Goal: Task Accomplishment & Management: Use online tool/utility

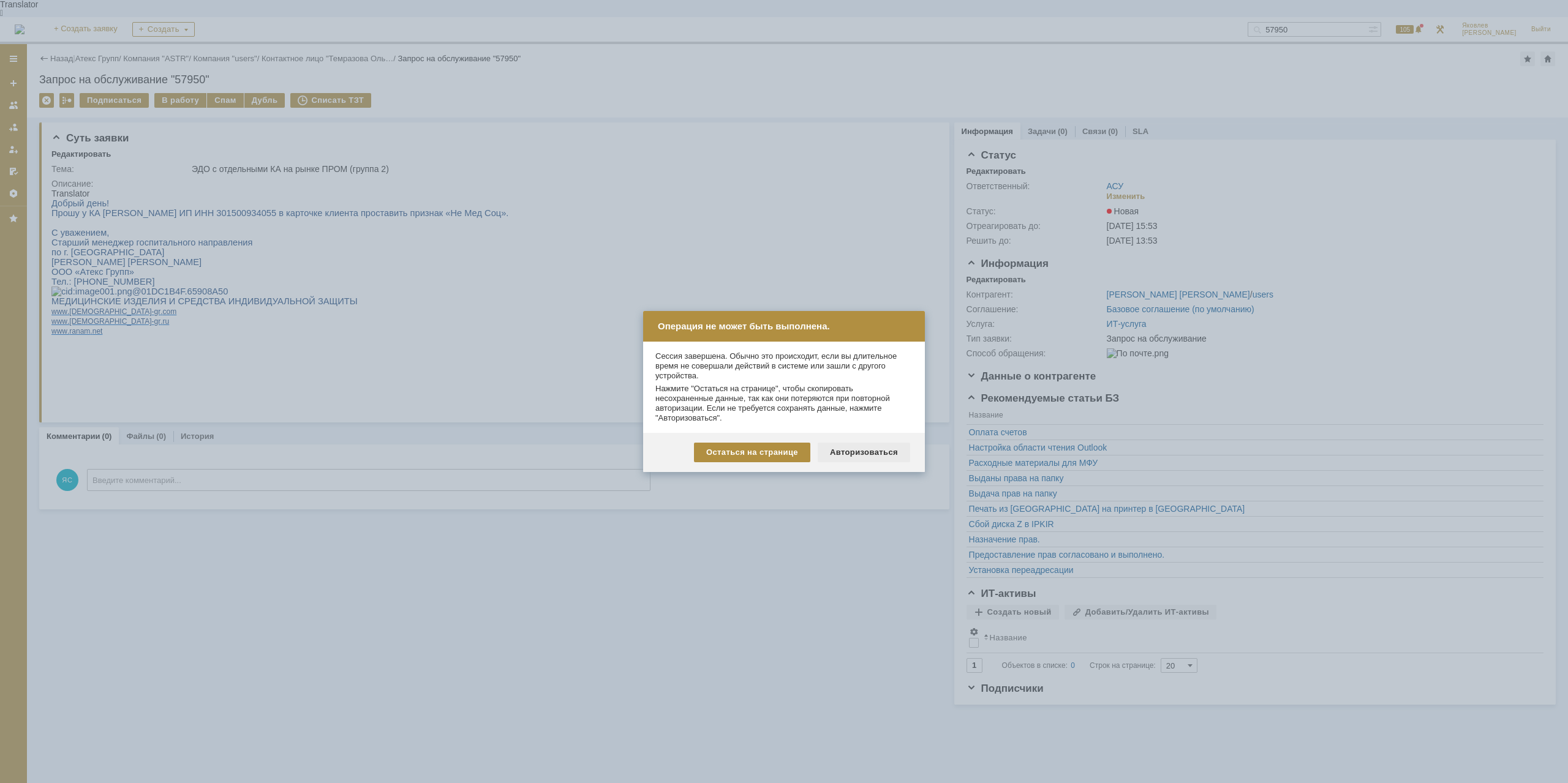
click at [873, 452] on div "Авторизоваться" at bounding box center [864, 453] width 92 height 19
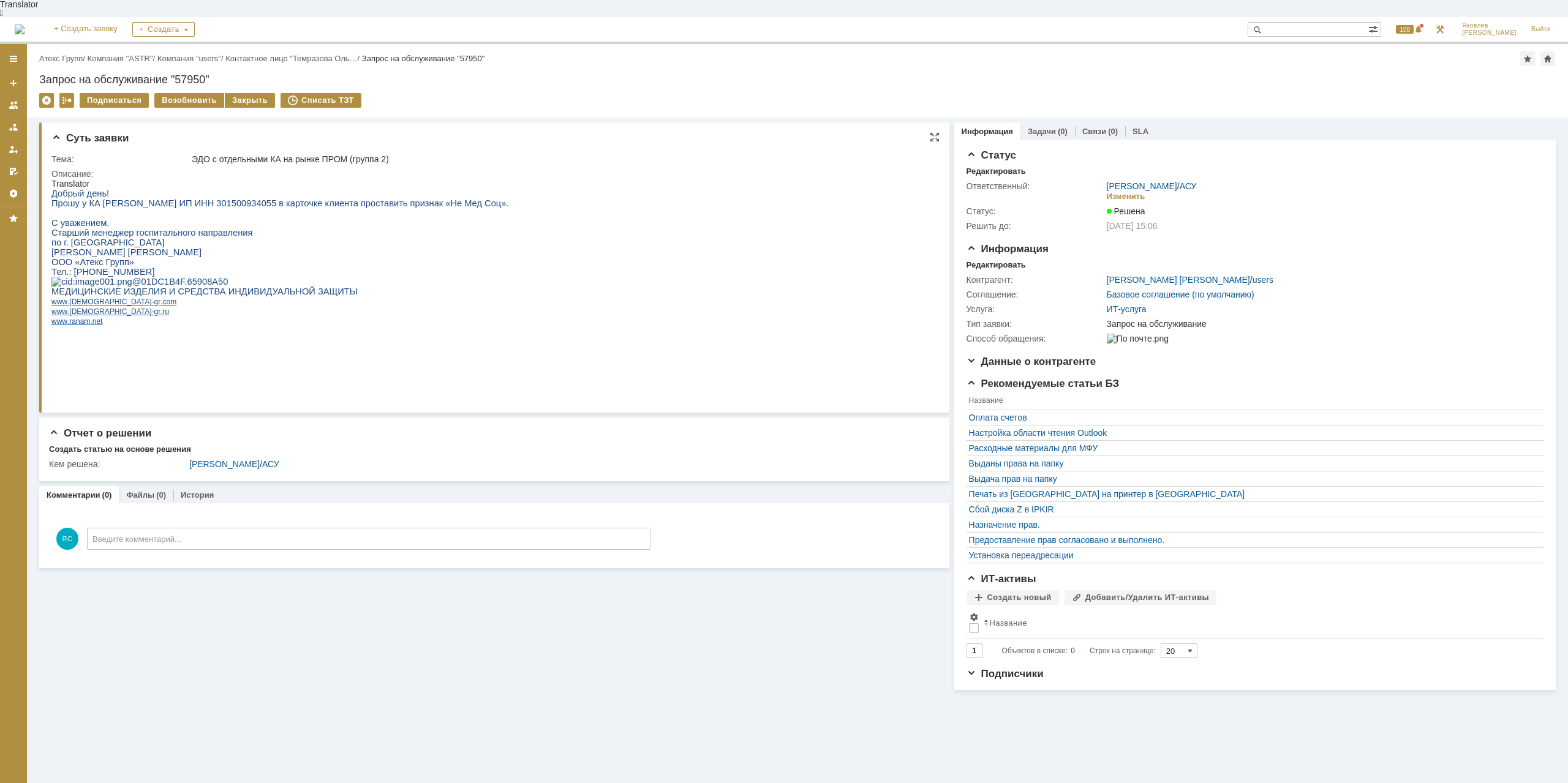
click at [344, 258] on p "ООО «Атекс Групп»" at bounding box center [280, 262] width 457 height 10
click at [82, 54] on link "Атекс Групп" at bounding box center [61, 58] width 44 height 9
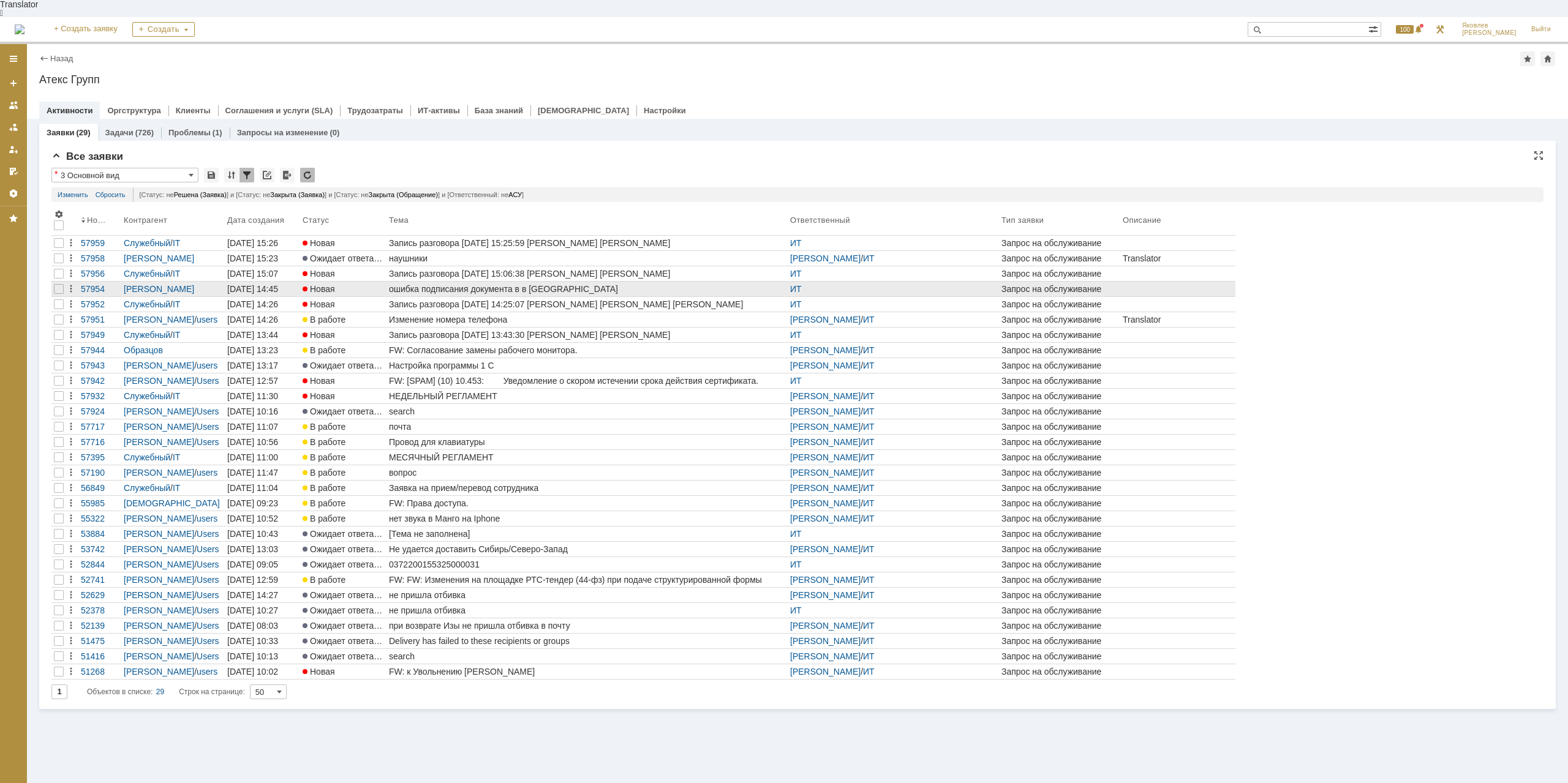
click at [432, 284] on div "ошибка подписания документа в в ЭДО" at bounding box center [587, 289] width 396 height 10
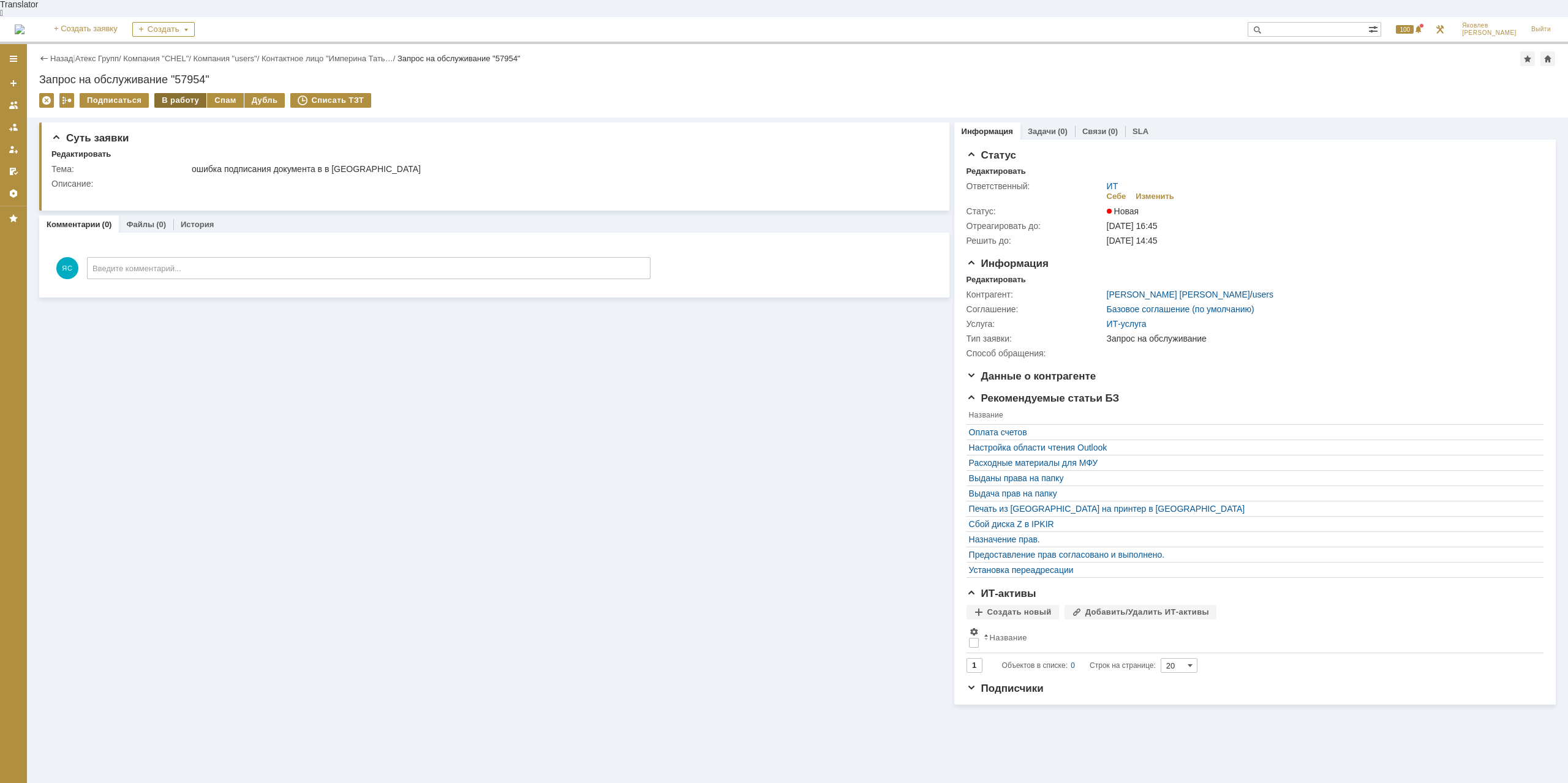
click at [179, 93] on div "В работу" at bounding box center [180, 100] width 52 height 15
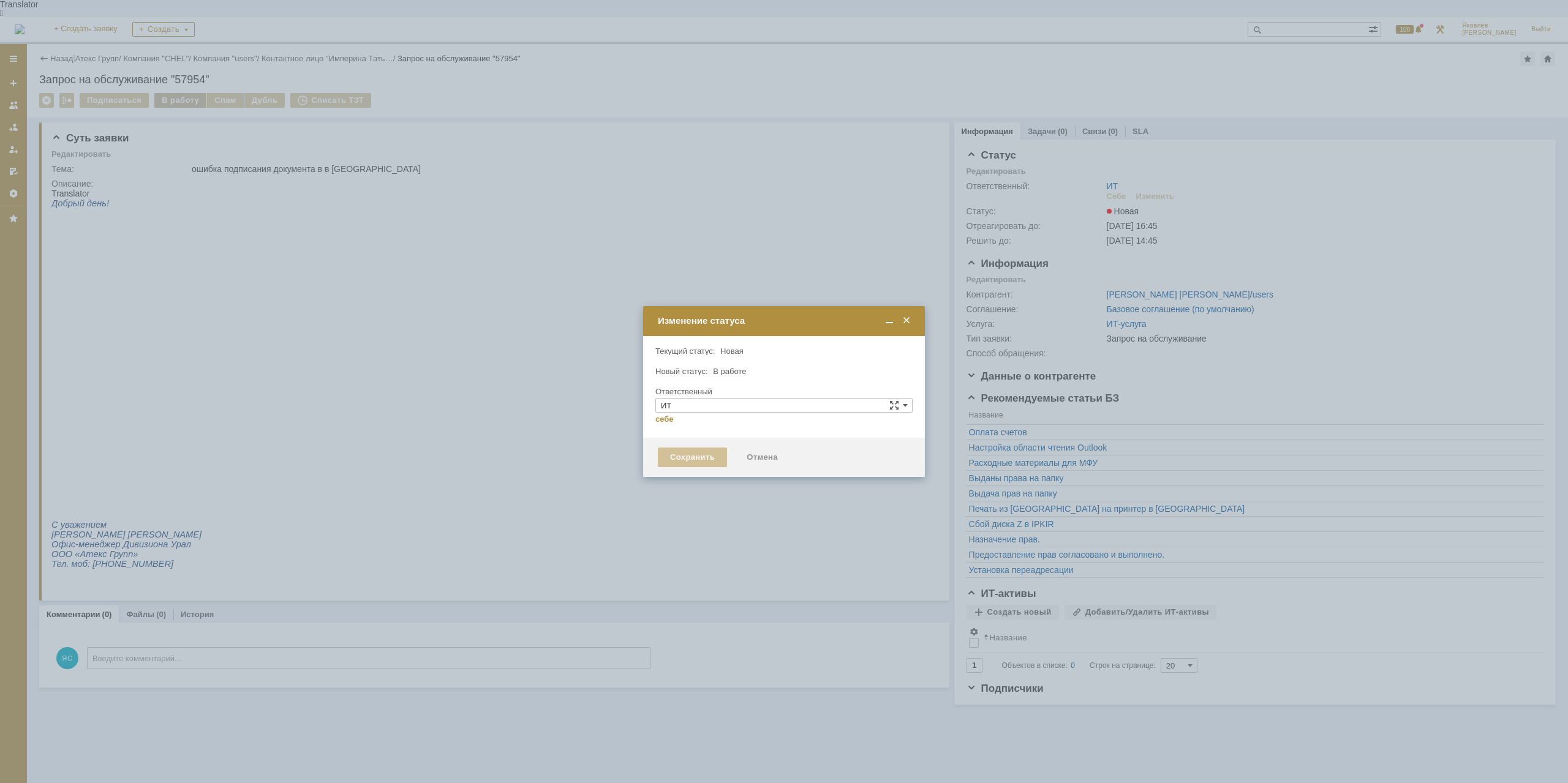
type input "Яковлев Сергей"
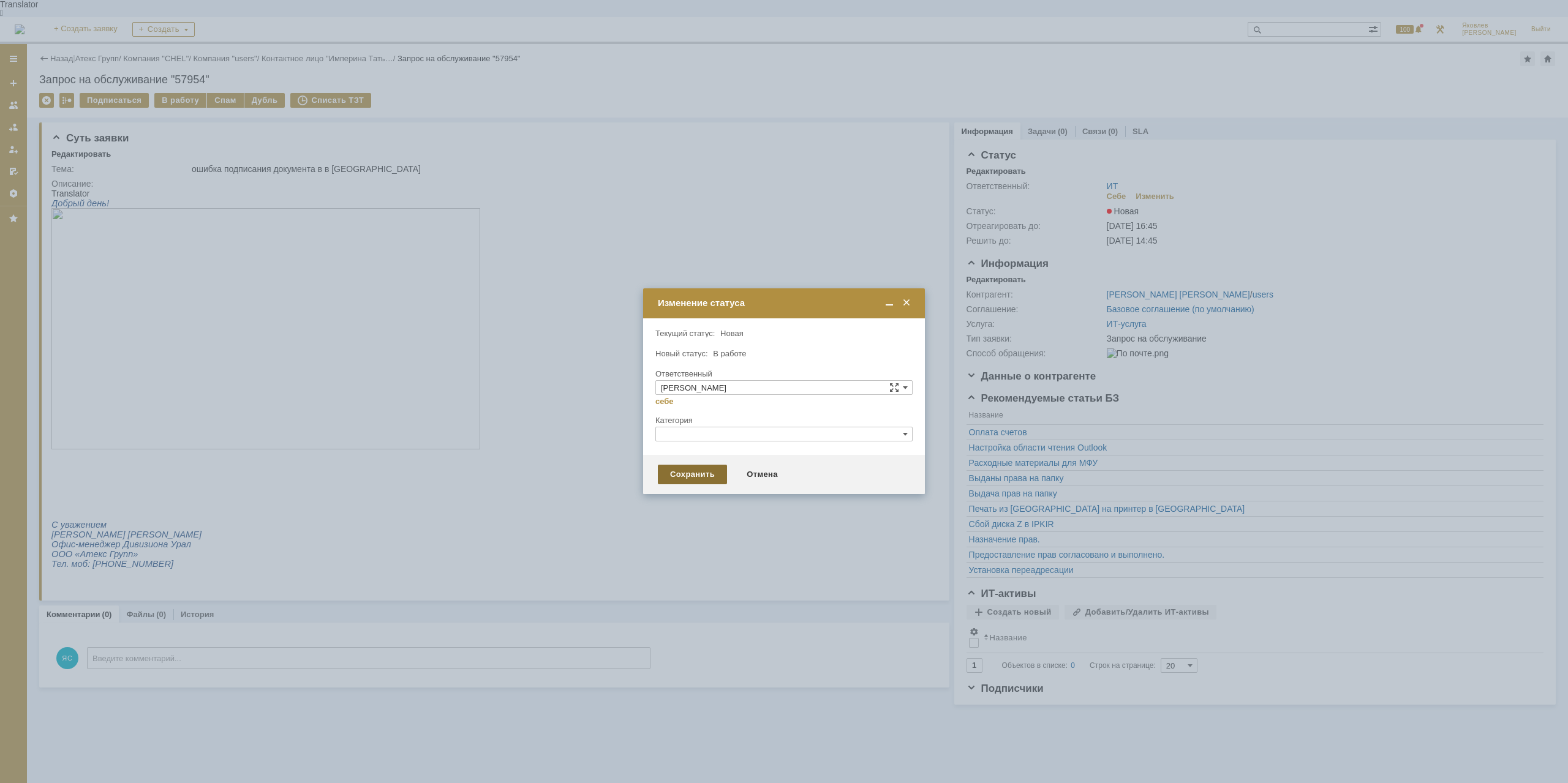
click at [671, 478] on div "Сохранить" at bounding box center [693, 474] width 70 height 19
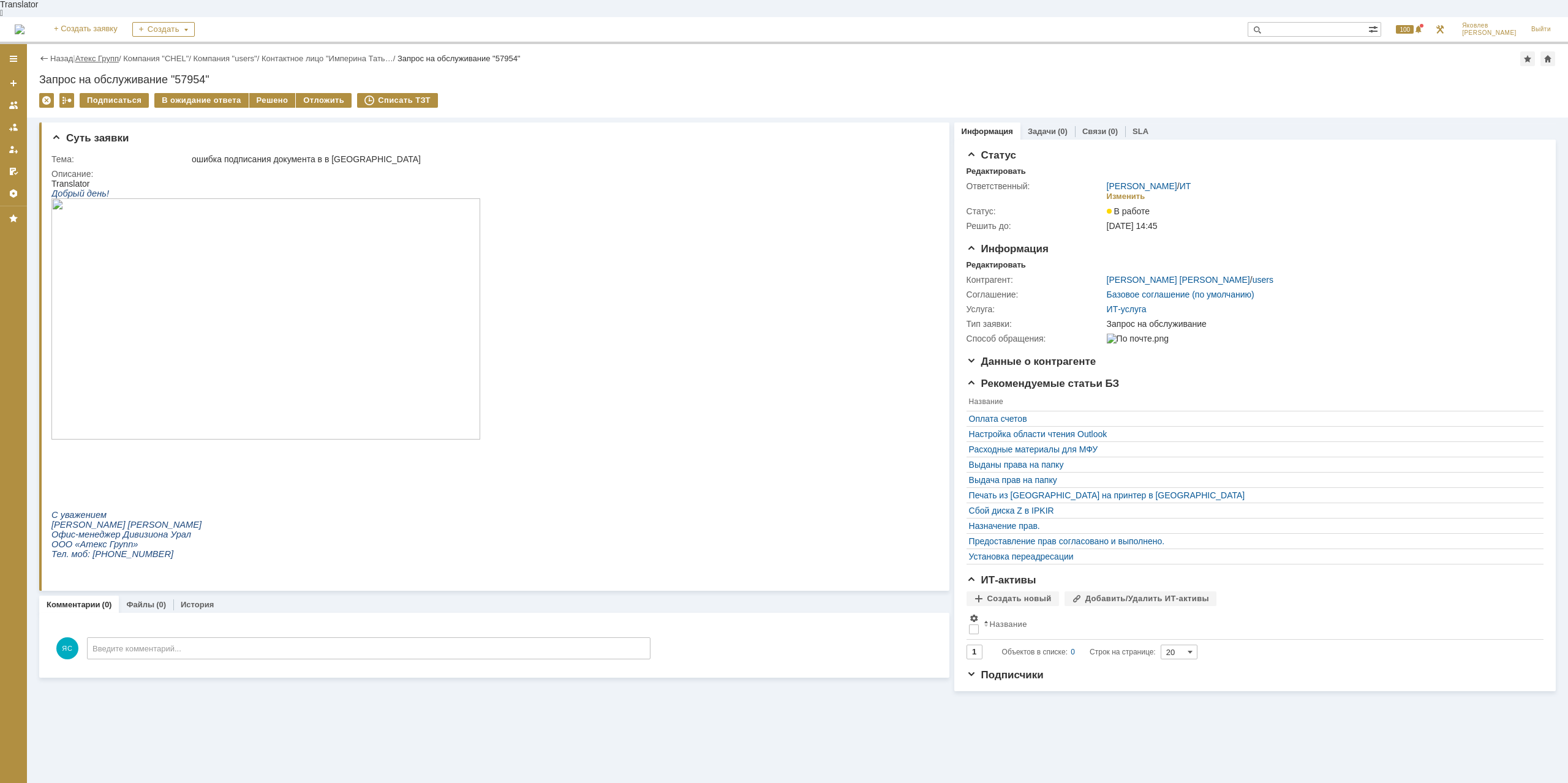
click at [112, 54] on link "Атекс Групп" at bounding box center [97, 58] width 44 height 9
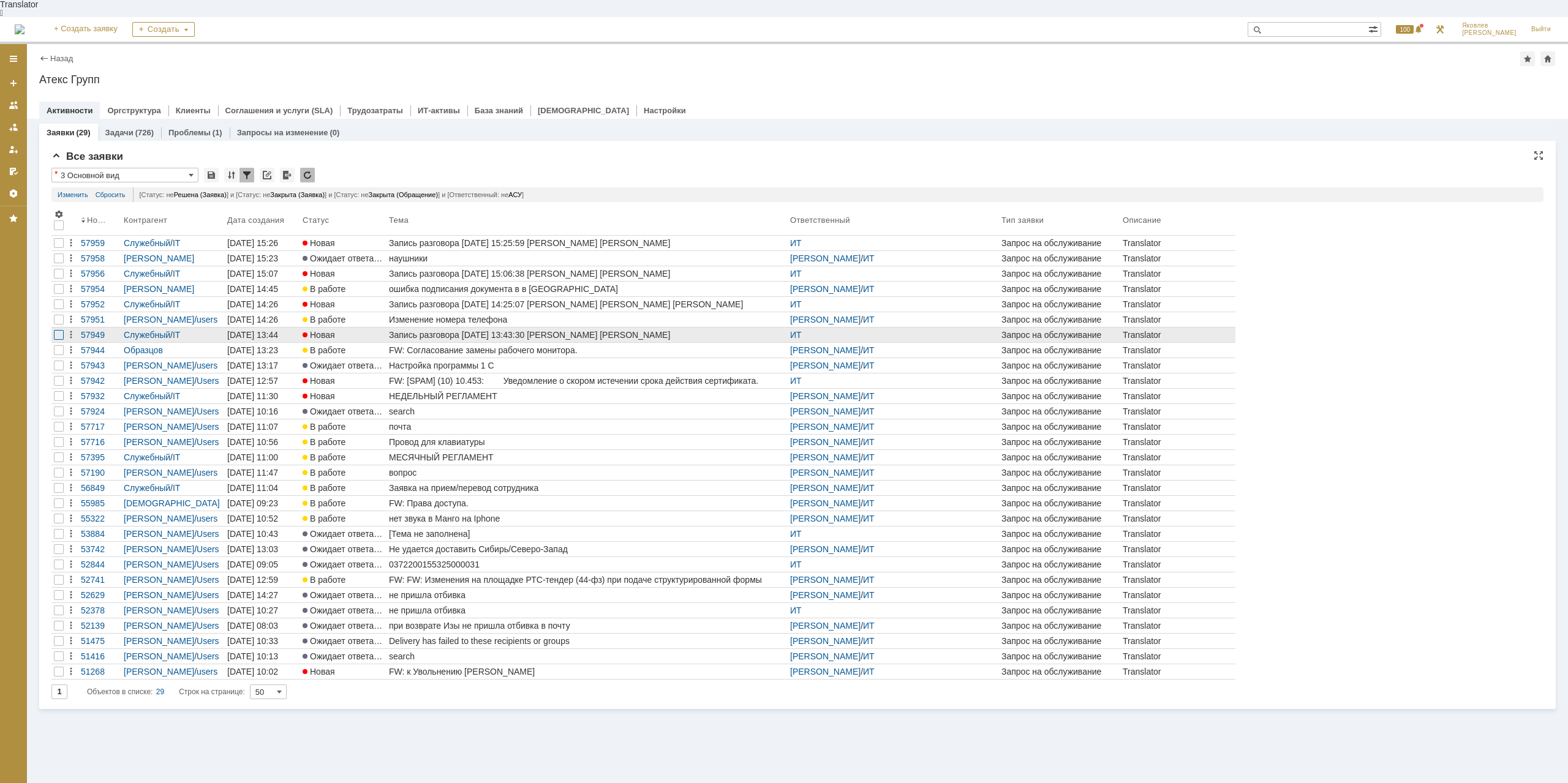
click at [59, 330] on div at bounding box center [59, 335] width 10 height 10
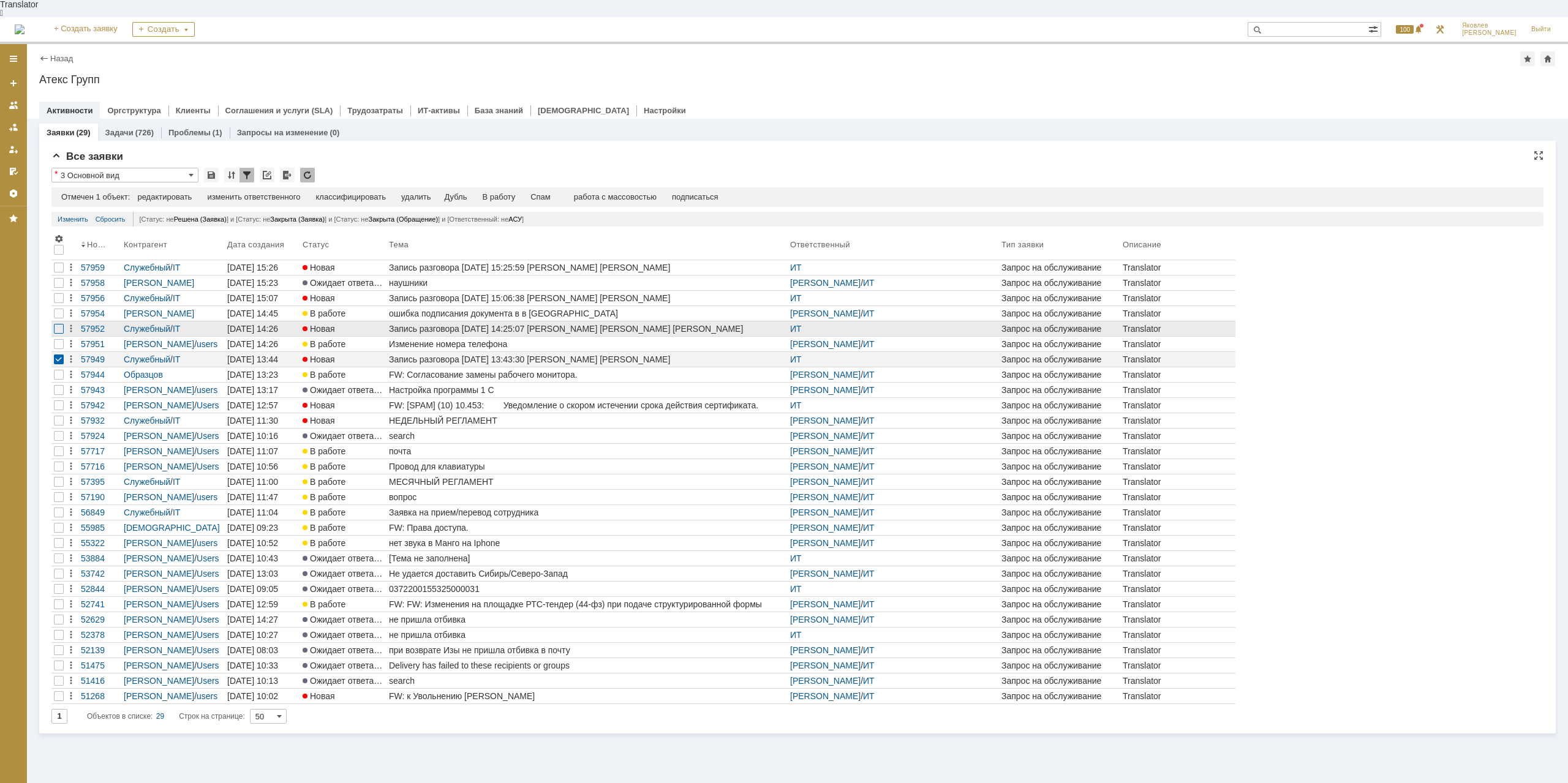
click at [59, 324] on div at bounding box center [59, 329] width 10 height 10
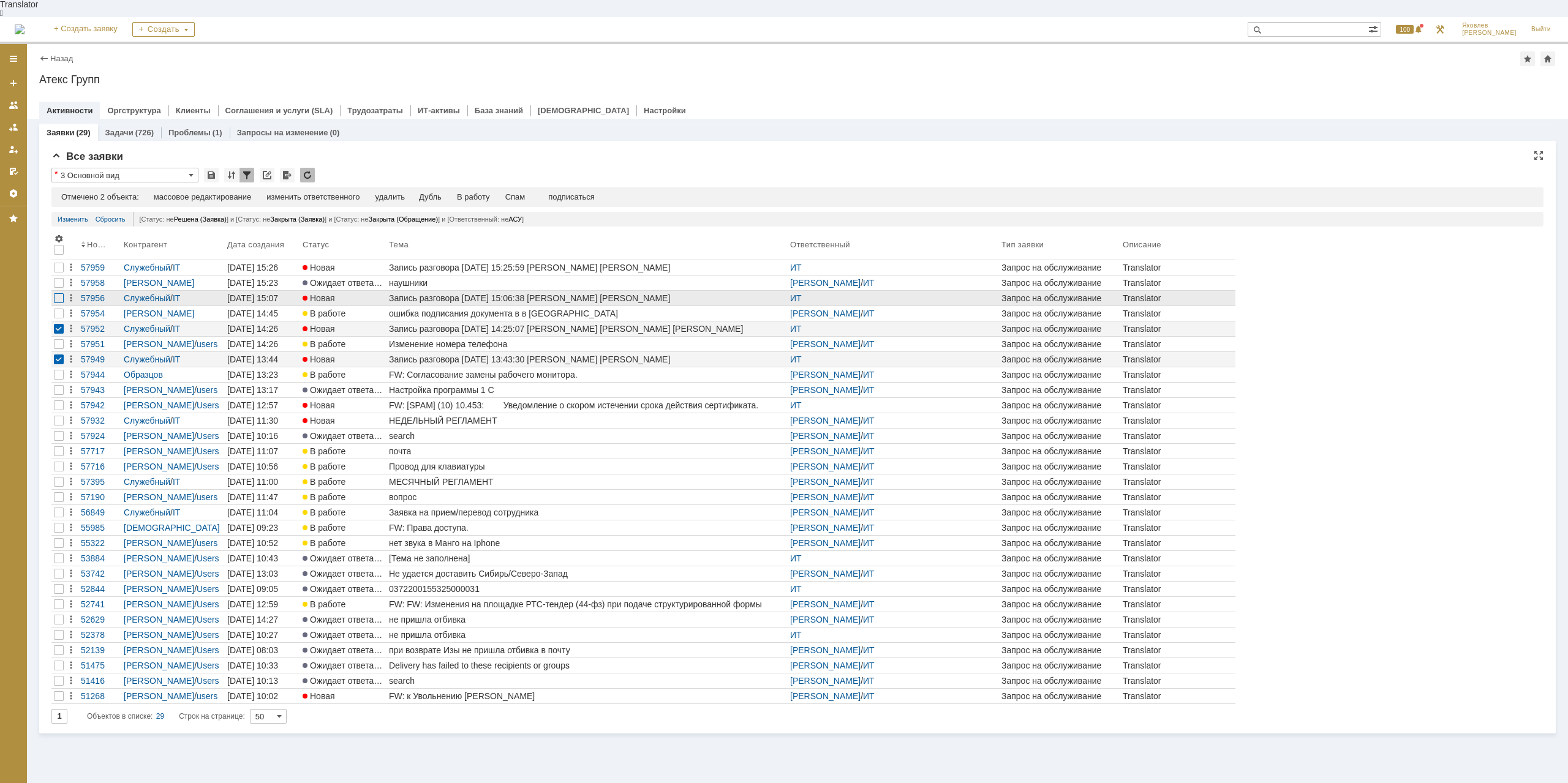
click at [57, 293] on div at bounding box center [59, 298] width 10 height 10
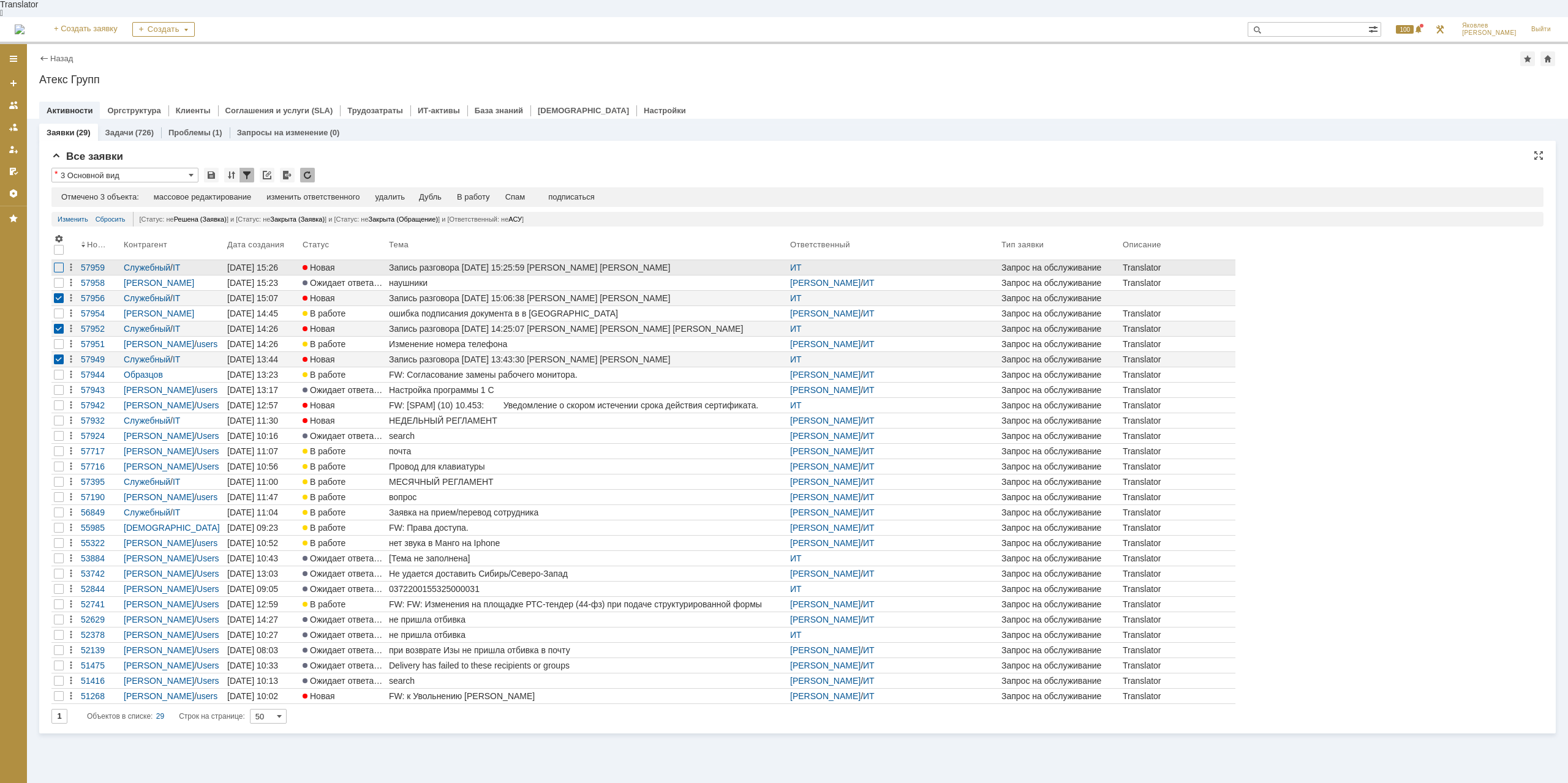
click at [57, 263] on div at bounding box center [59, 267] width 10 height 10
click at [525, 192] on div "Спам" at bounding box center [515, 197] width 20 height 10
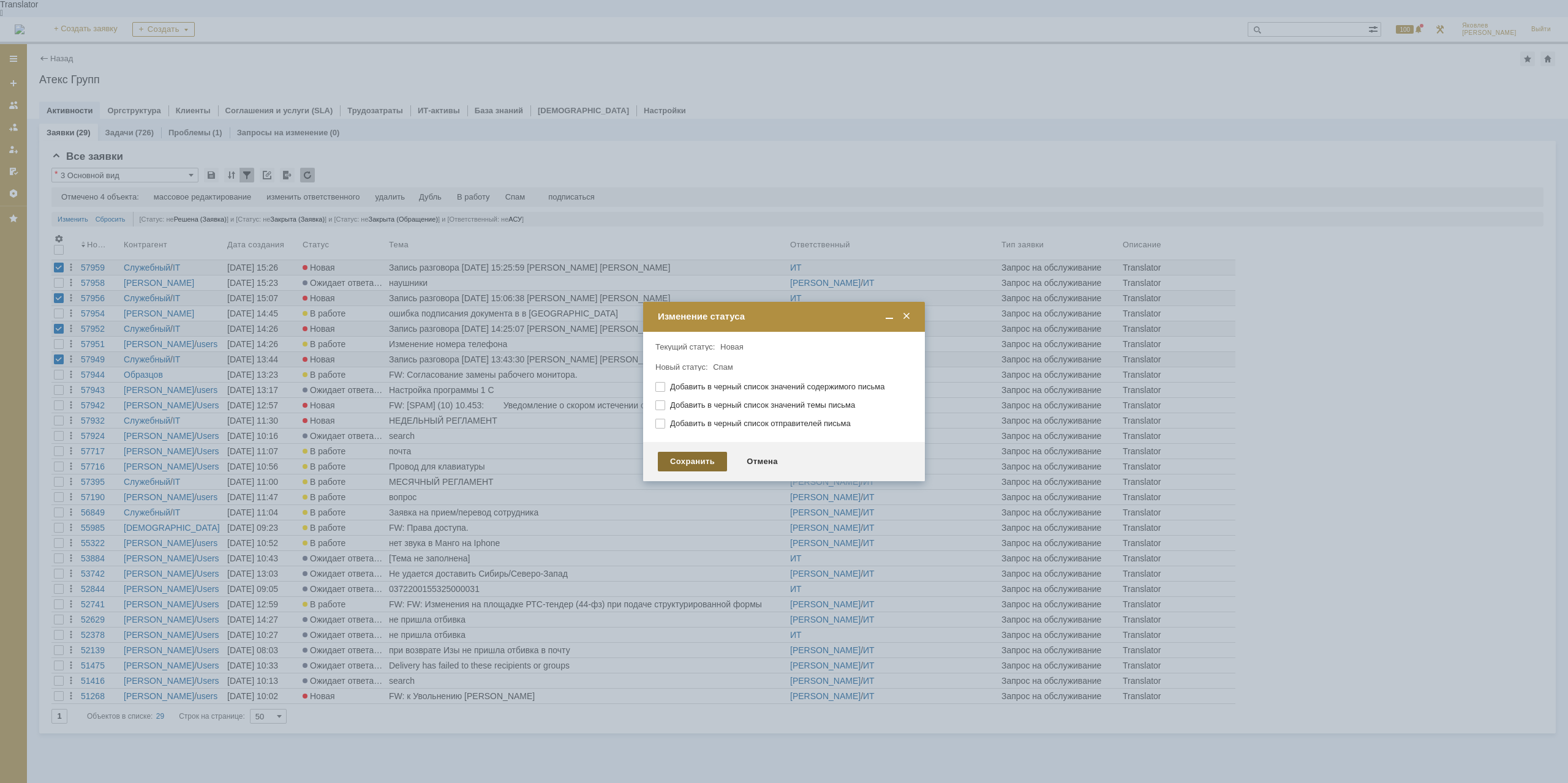
click at [682, 460] on div "Сохранить" at bounding box center [693, 461] width 70 height 19
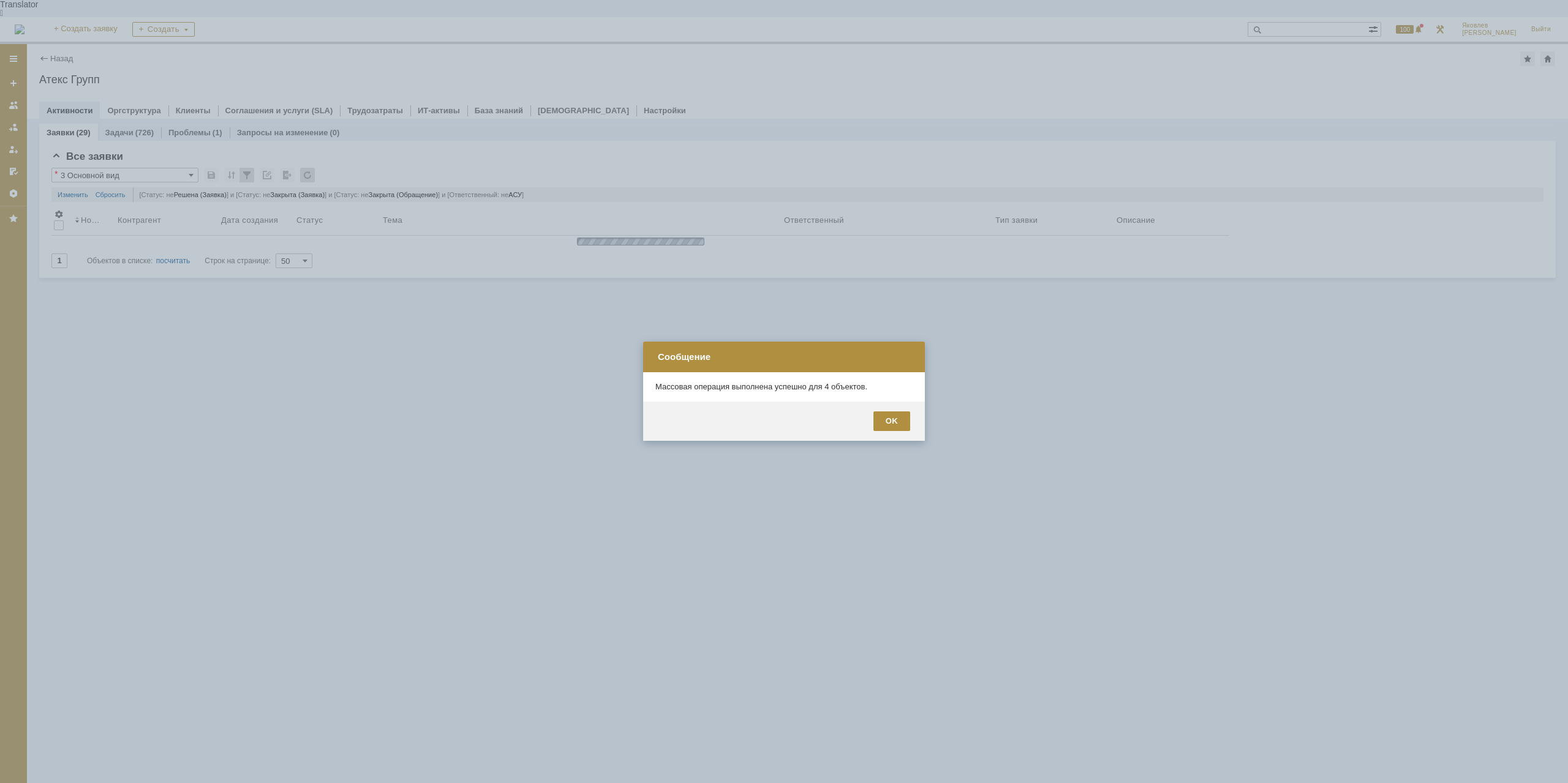
click at [893, 423] on div "OK" at bounding box center [891, 421] width 36 height 19
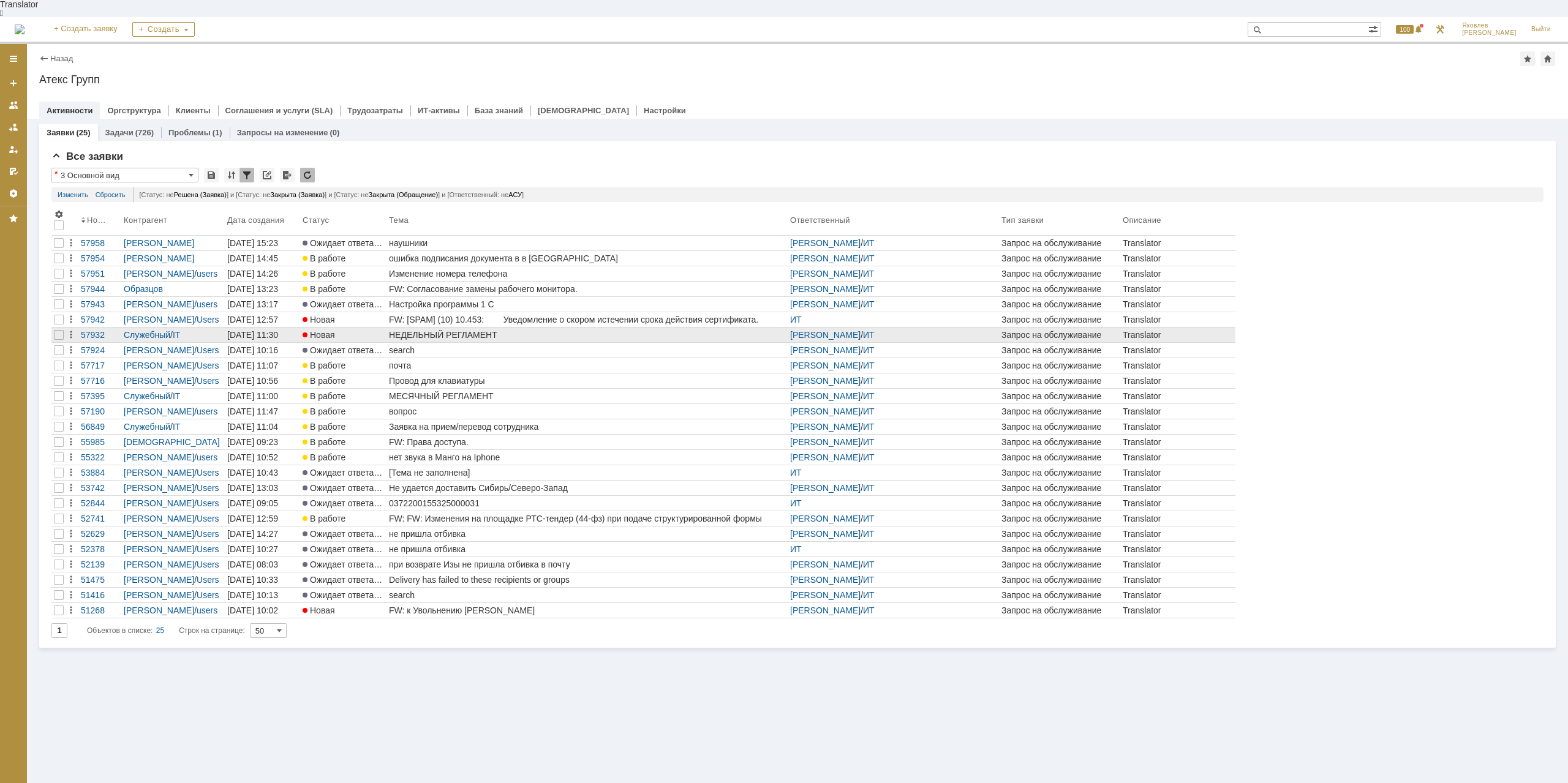
click at [445, 330] on div "НЕДЕЛЬНЫЙ РЕГЛАМЕНТ" at bounding box center [587, 335] width 396 height 10
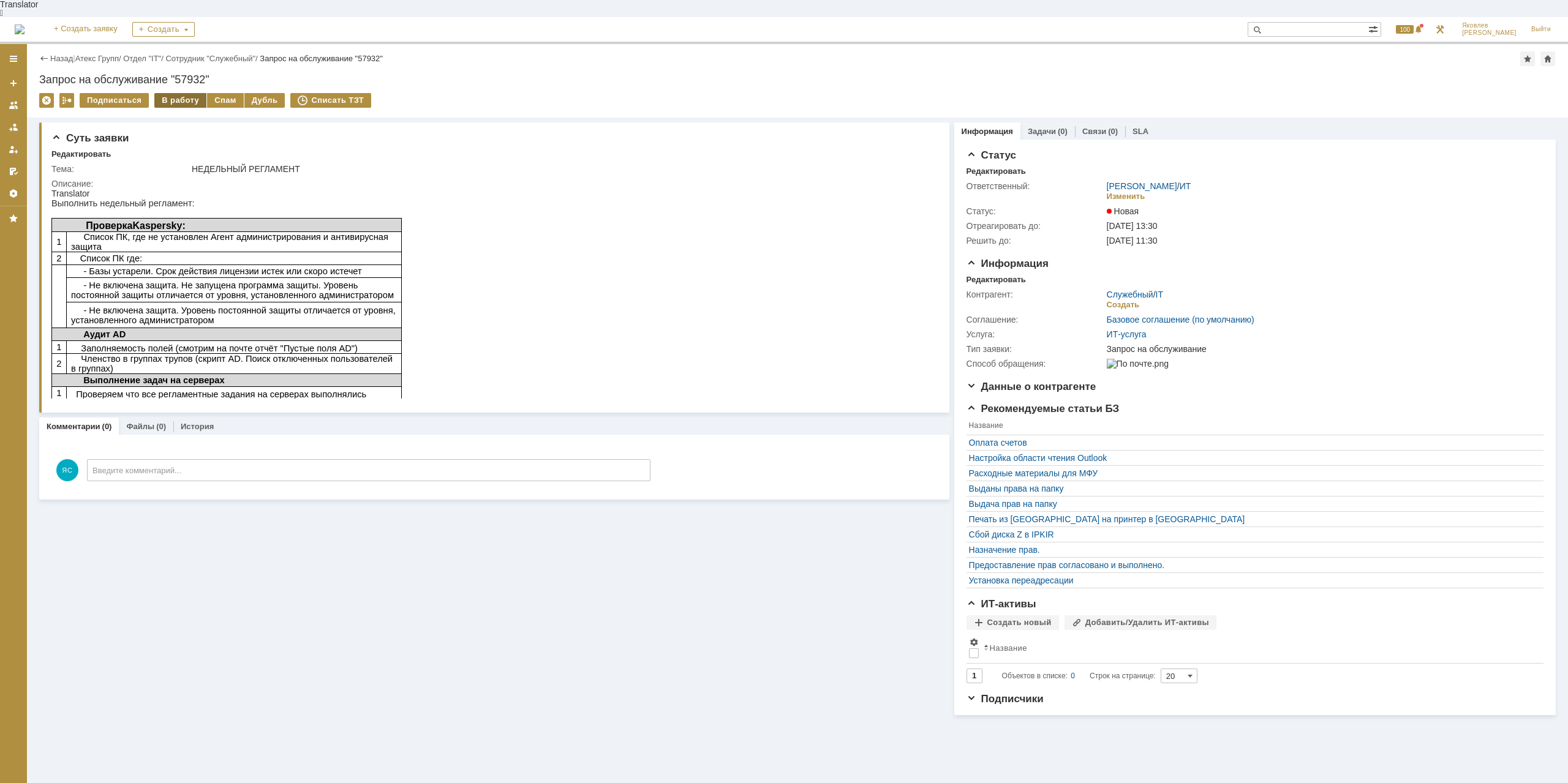
click at [167, 93] on div "В работу" at bounding box center [180, 100] width 52 height 15
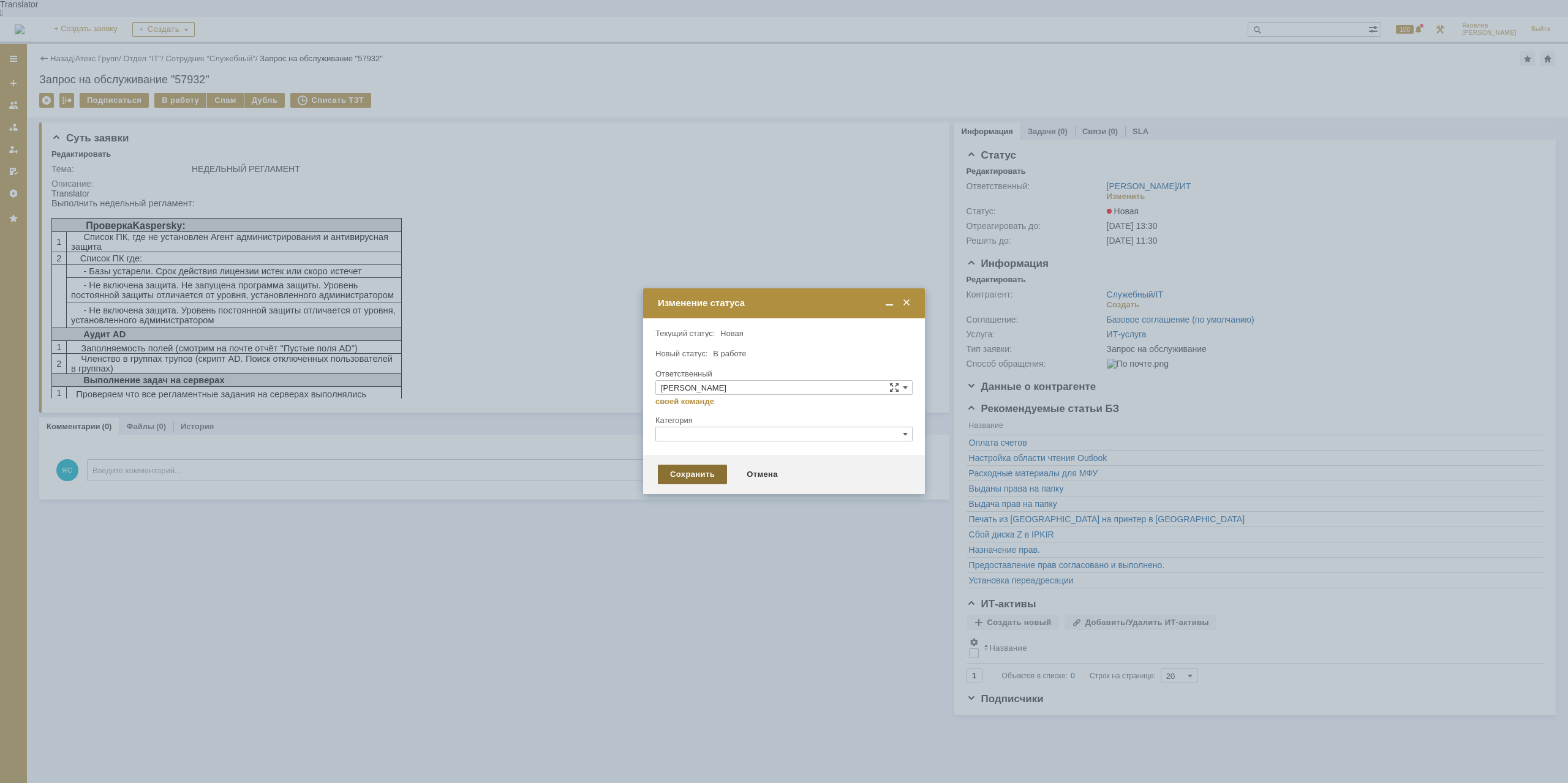
click at [691, 469] on div "Сохранить" at bounding box center [693, 474] width 70 height 19
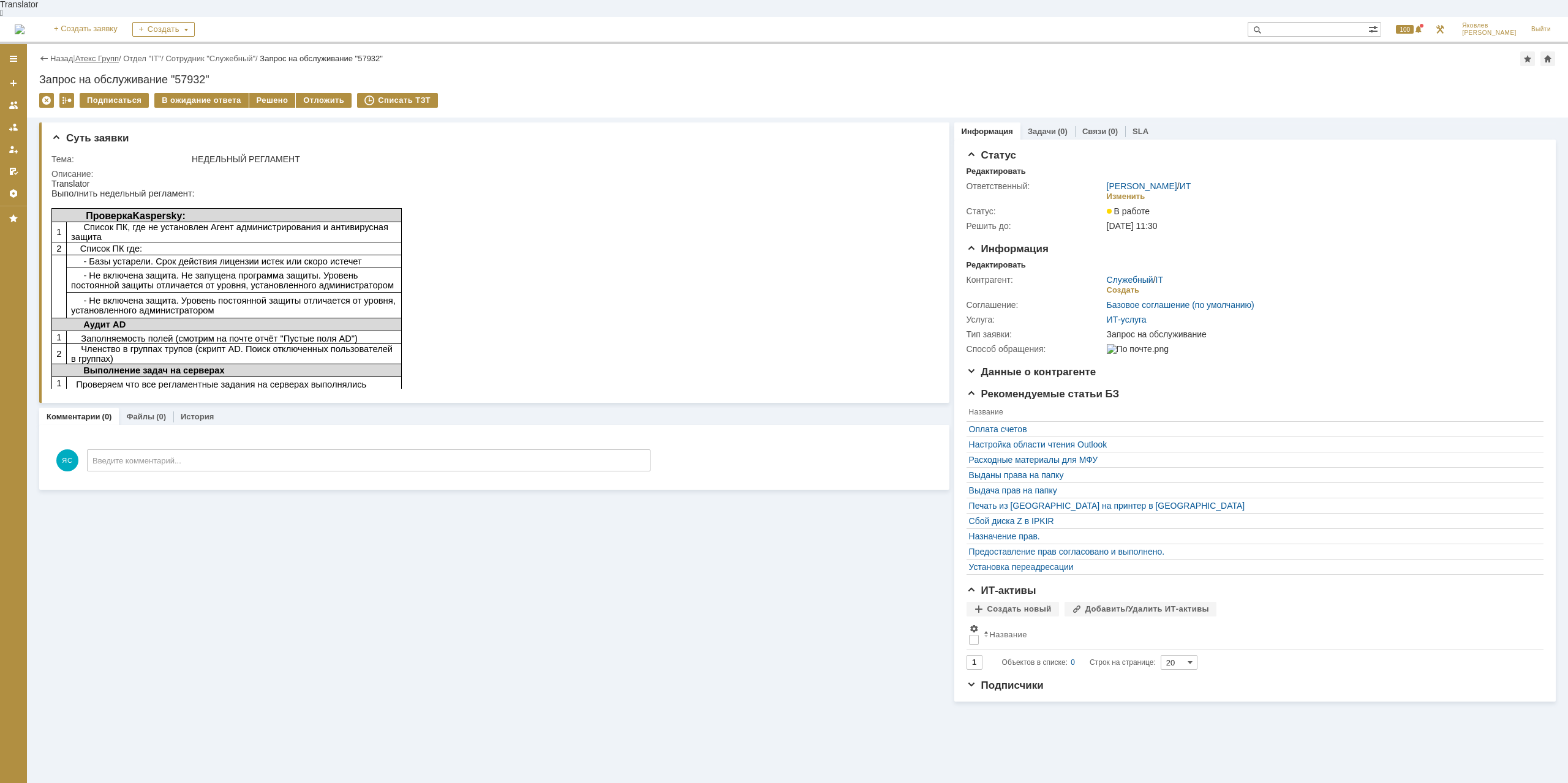
click at [106, 54] on link "Атекс Групп" at bounding box center [97, 58] width 44 height 9
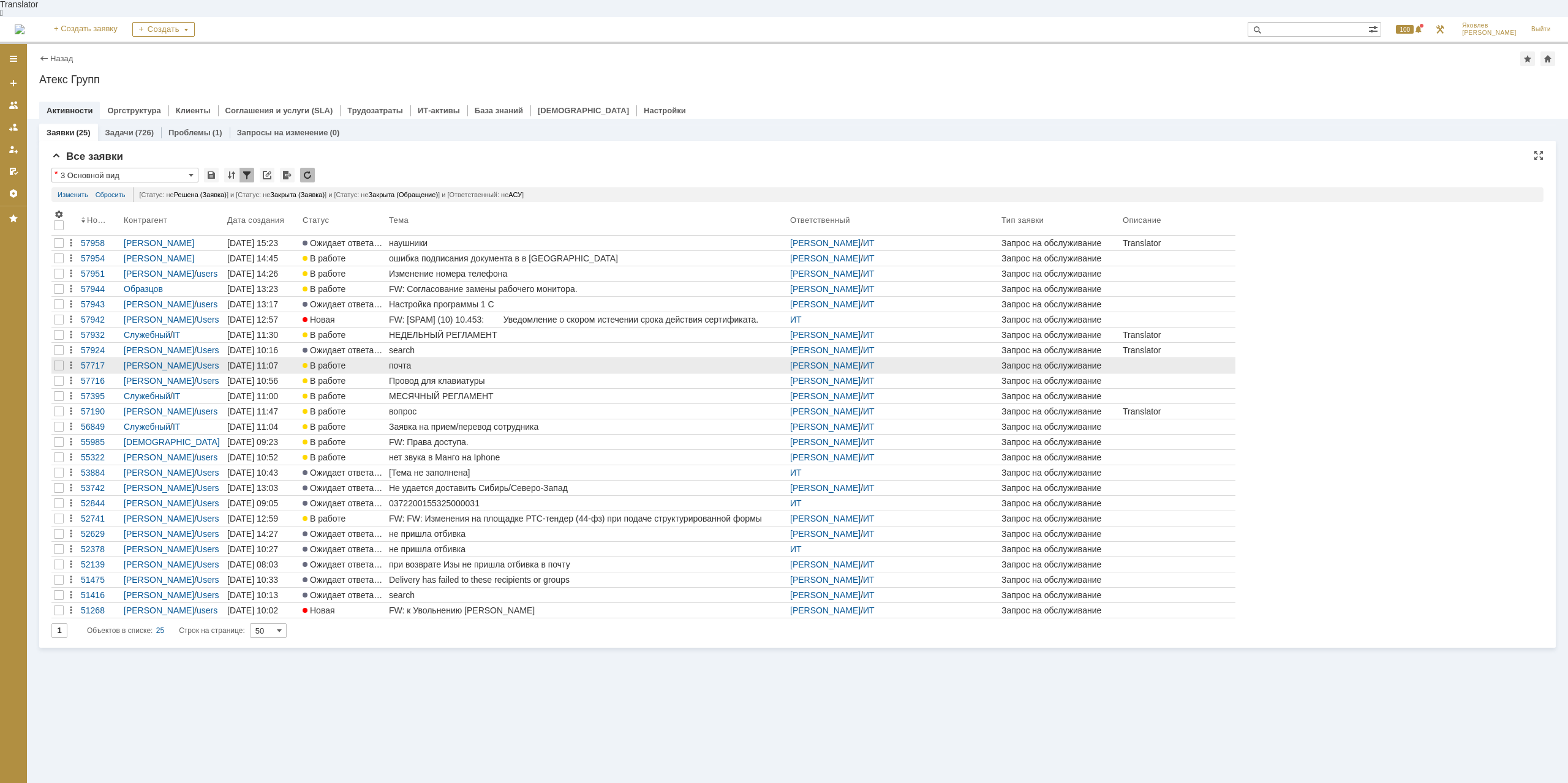
click at [416, 360] on div "почта" at bounding box center [587, 365] width 396 height 10
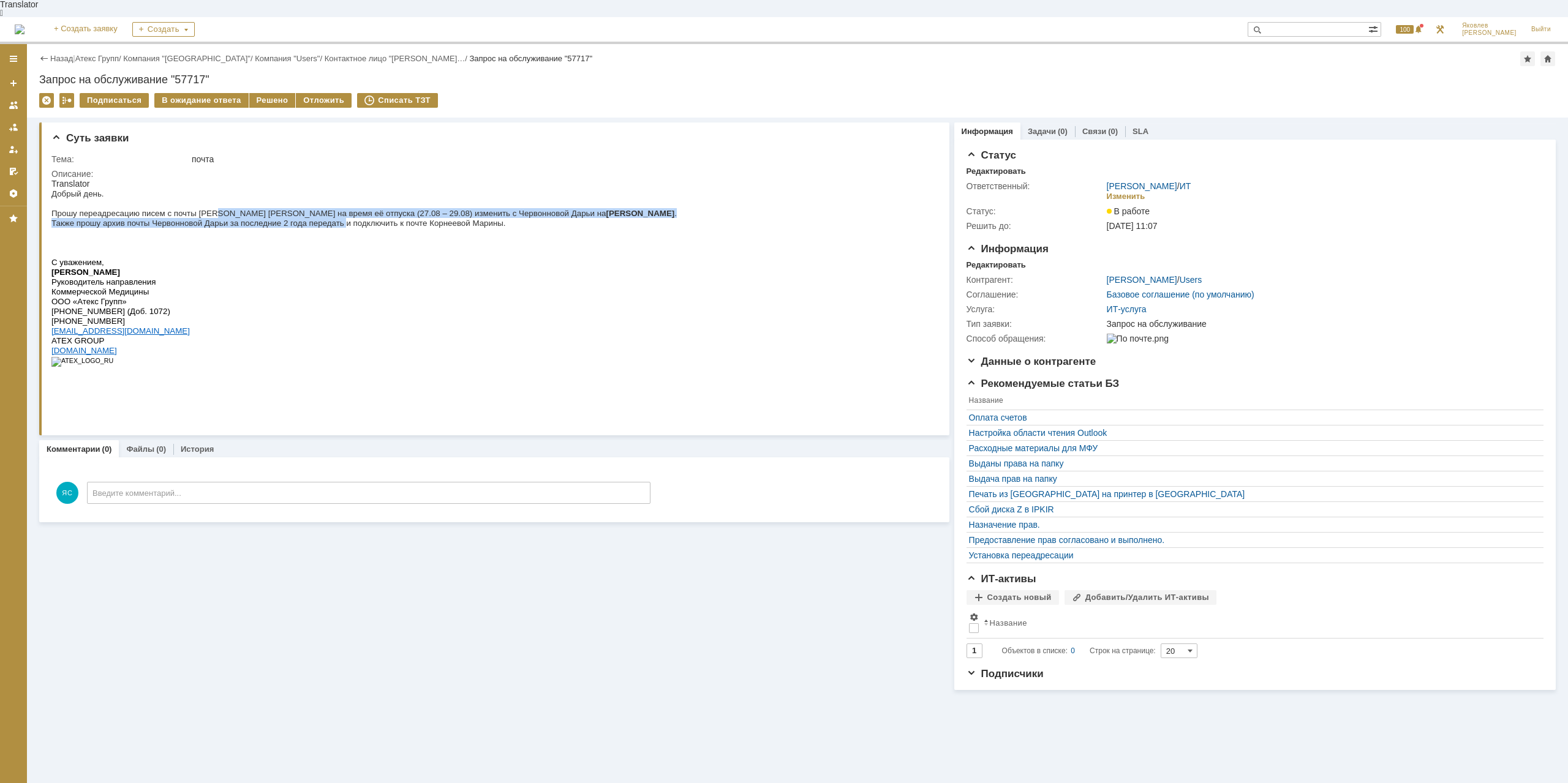
drag, startPoint x: 204, startPoint y: 211, endPoint x: 320, endPoint y: 212, distance: 116.0
click at [320, 212] on div "Добрый день. Прошу переадресацию писем с почты Аршининой Ксении на время её отп…" at bounding box center [365, 282] width 626 height 188
click at [320, 218] on p "Также прошу архив почты Червонновой Дарьи за последние 2 года передать и подклю…" at bounding box center [365, 223] width 626 height 10
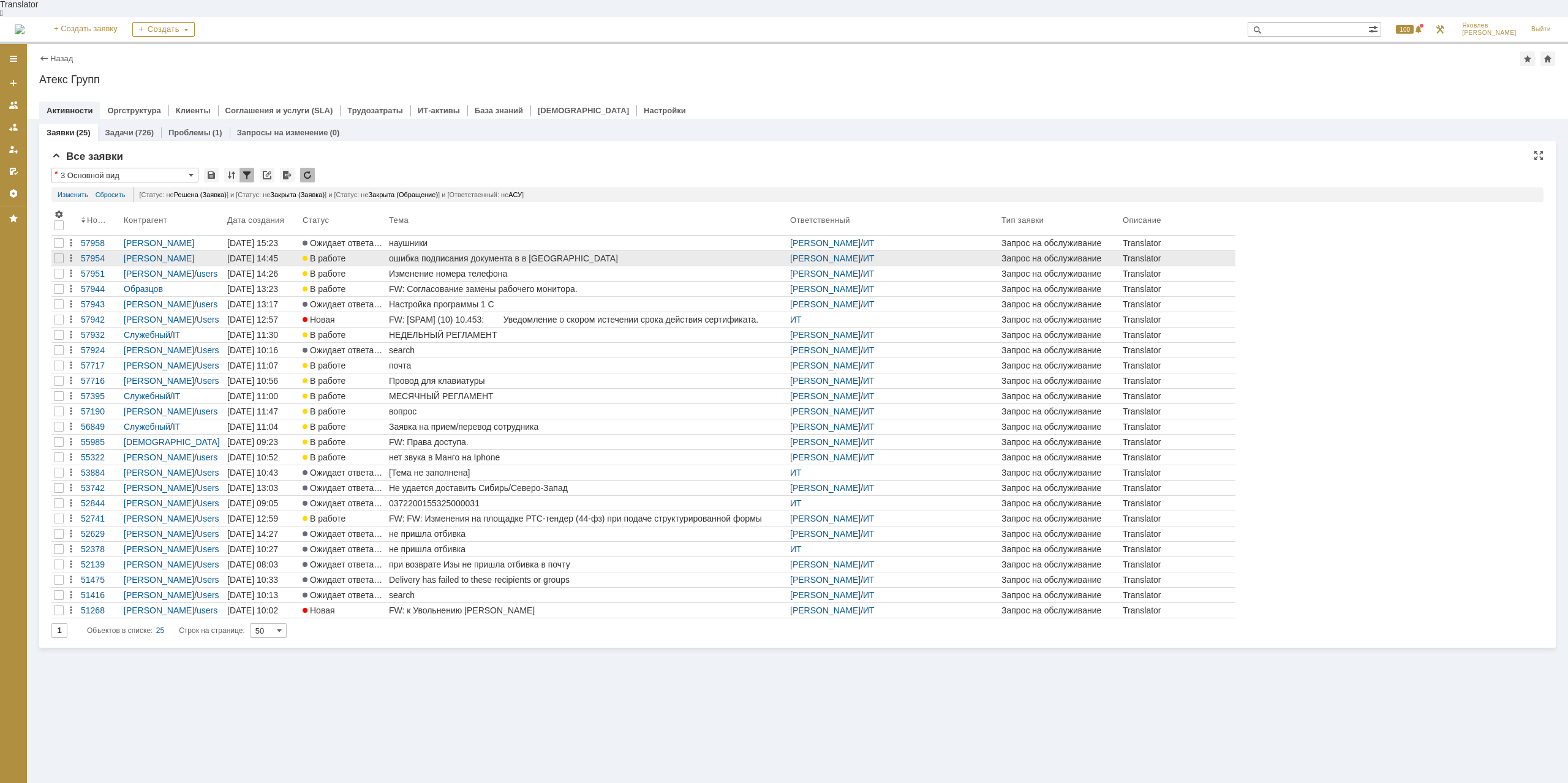
click at [440, 254] on div "ошибка подписания документа в в ЭДО" at bounding box center [587, 259] width 396 height 10
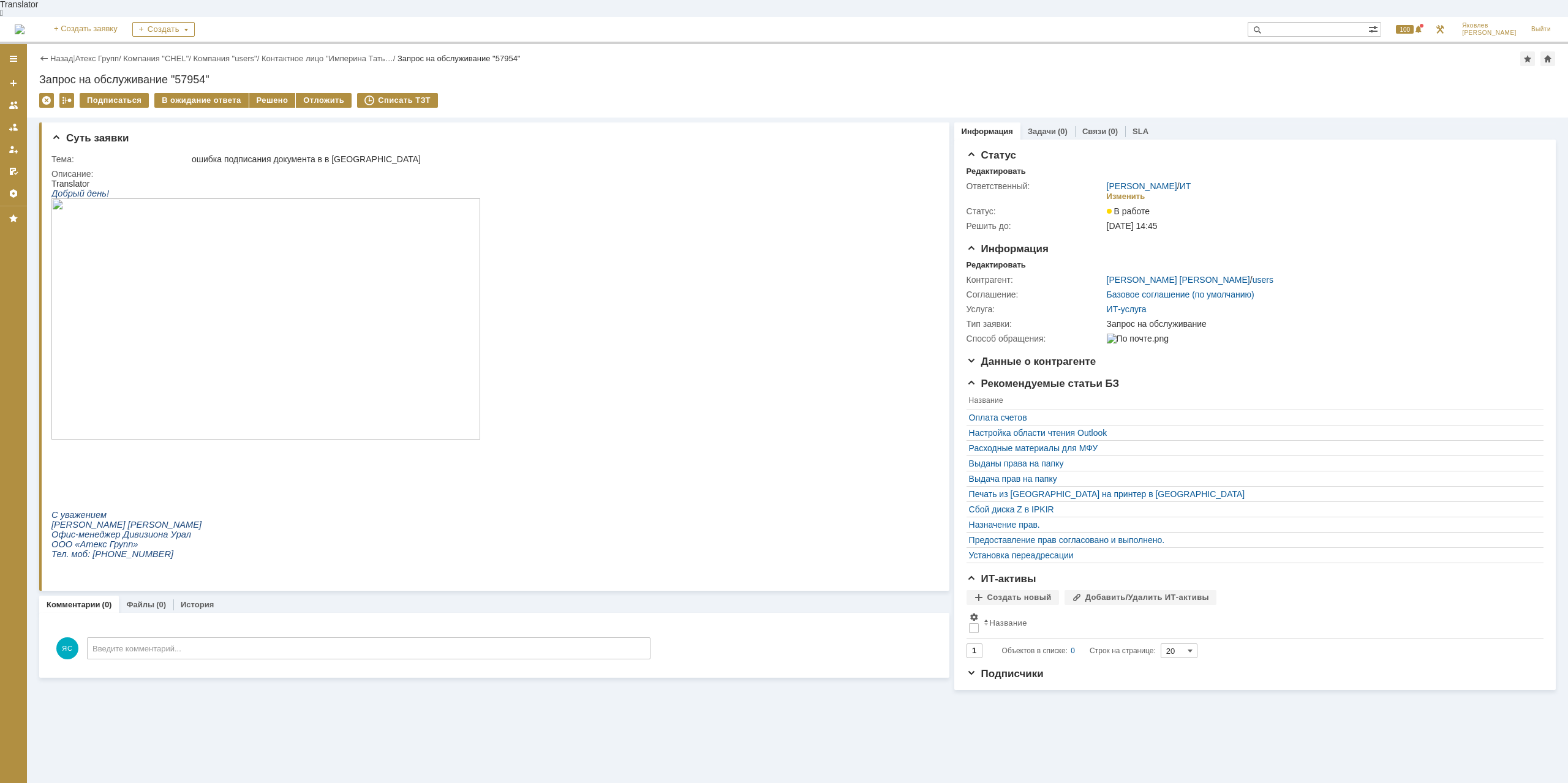
drag, startPoint x: 89, startPoint y: 561, endPoint x: 147, endPoint y: 558, distance: 58.1
click at [147, 558] on span "Тел. моб: 8-952-500-66-47" at bounding box center [112, 554] width 122 height 10
copy span "8-952-500-66-47"
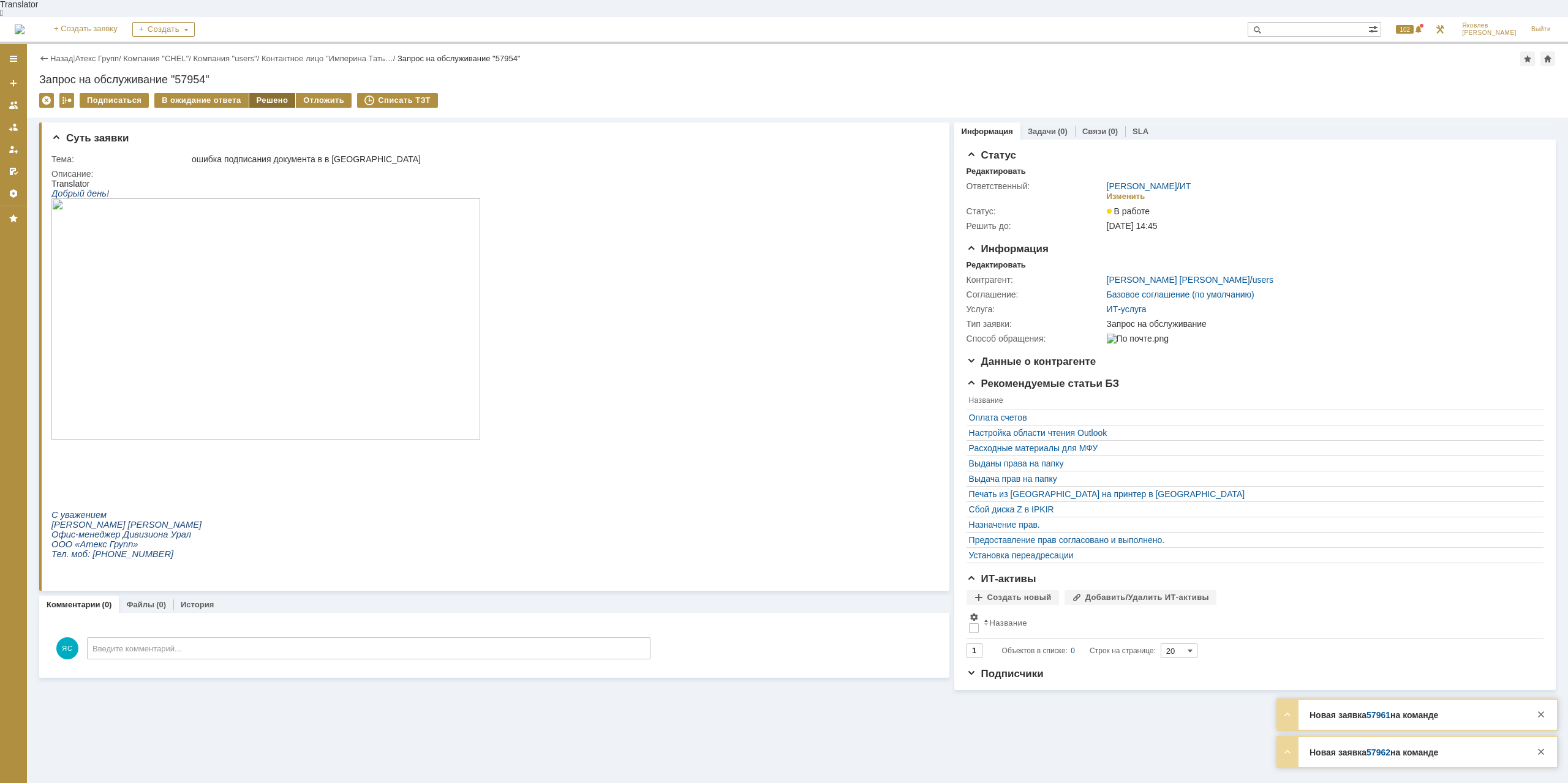
click at [272, 93] on div "Решено" at bounding box center [272, 100] width 47 height 15
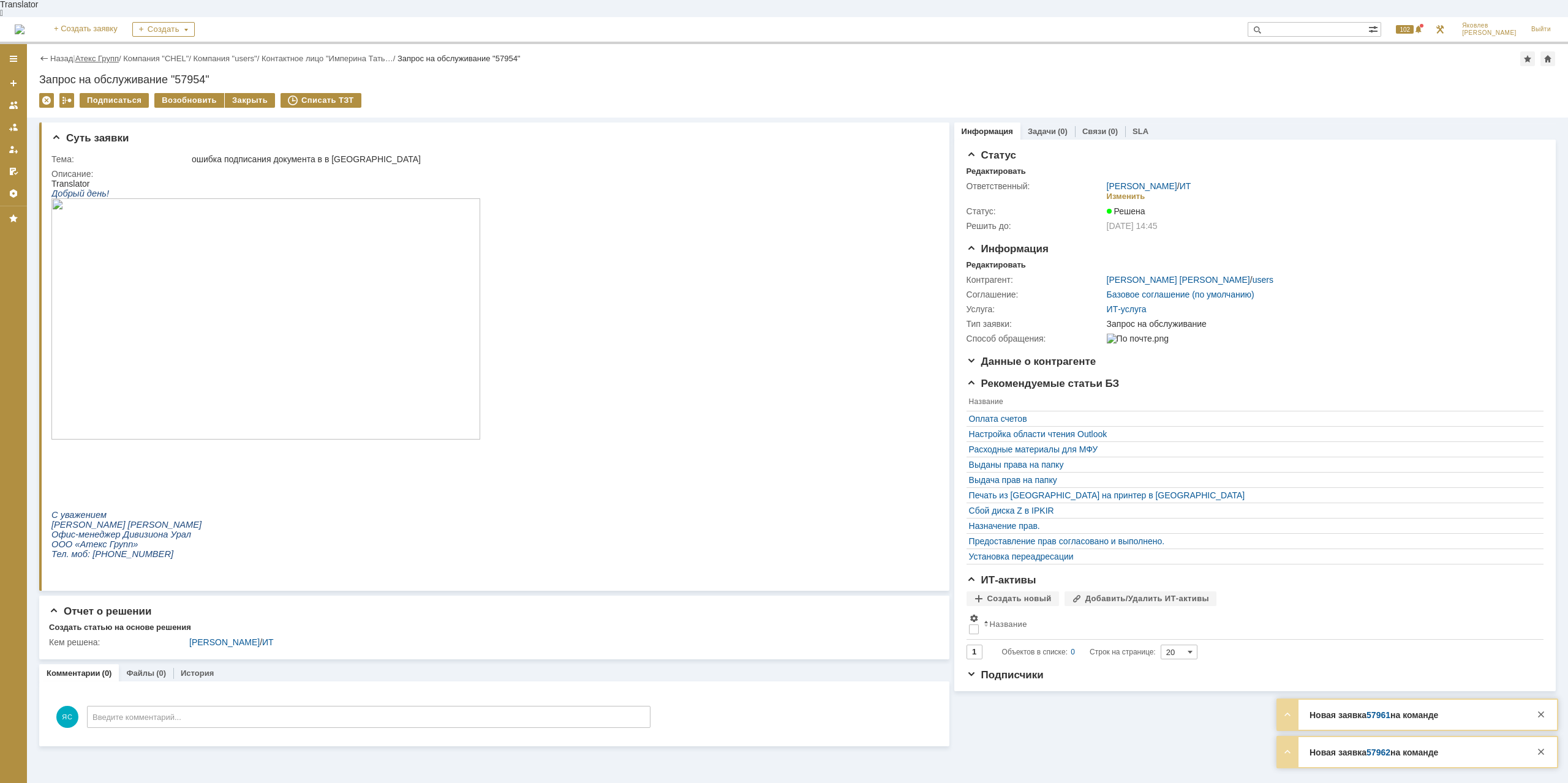
click at [115, 54] on link "Атекс Групп" at bounding box center [97, 58] width 44 height 9
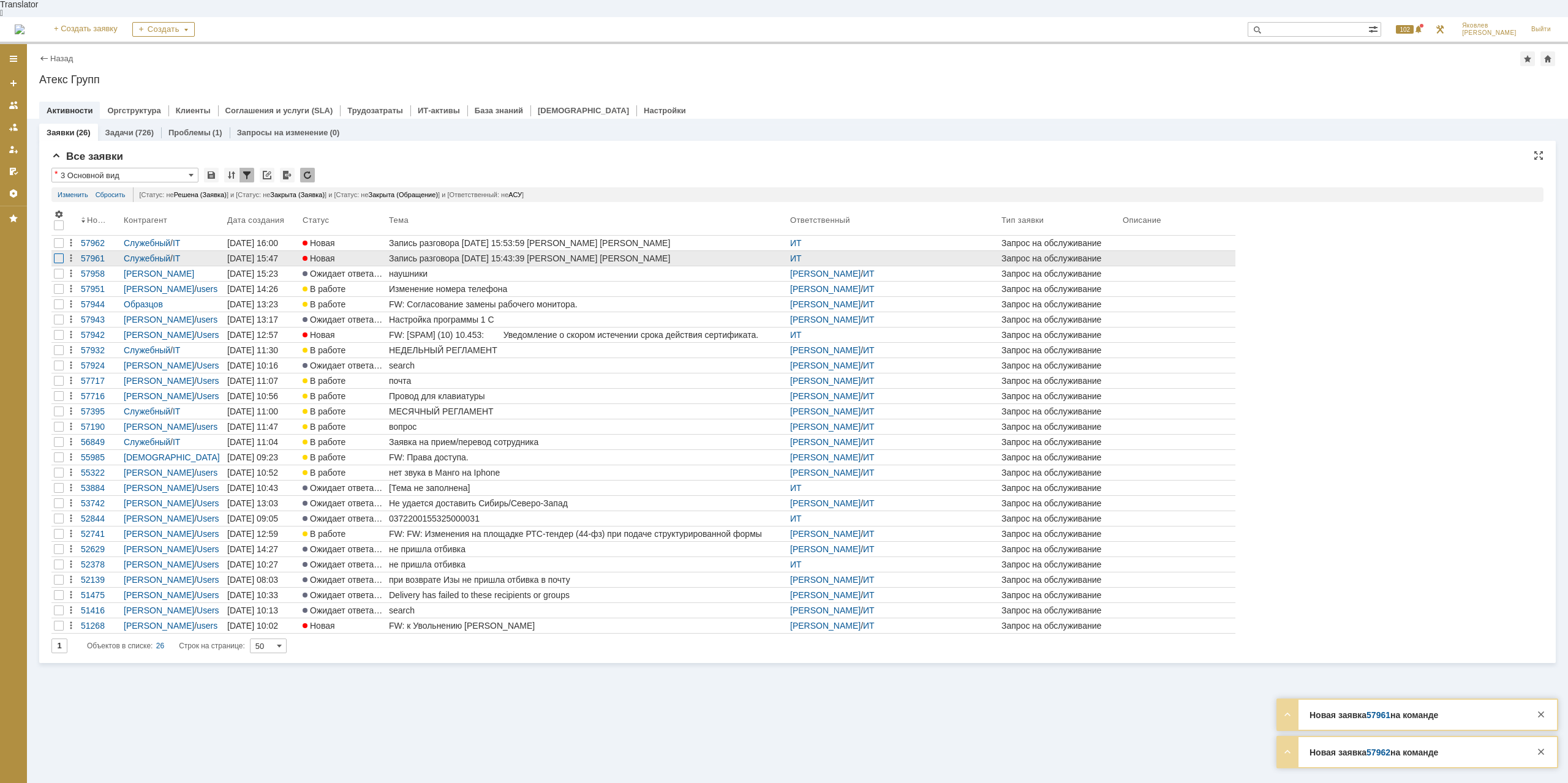
click at [57, 254] on div at bounding box center [59, 259] width 10 height 10
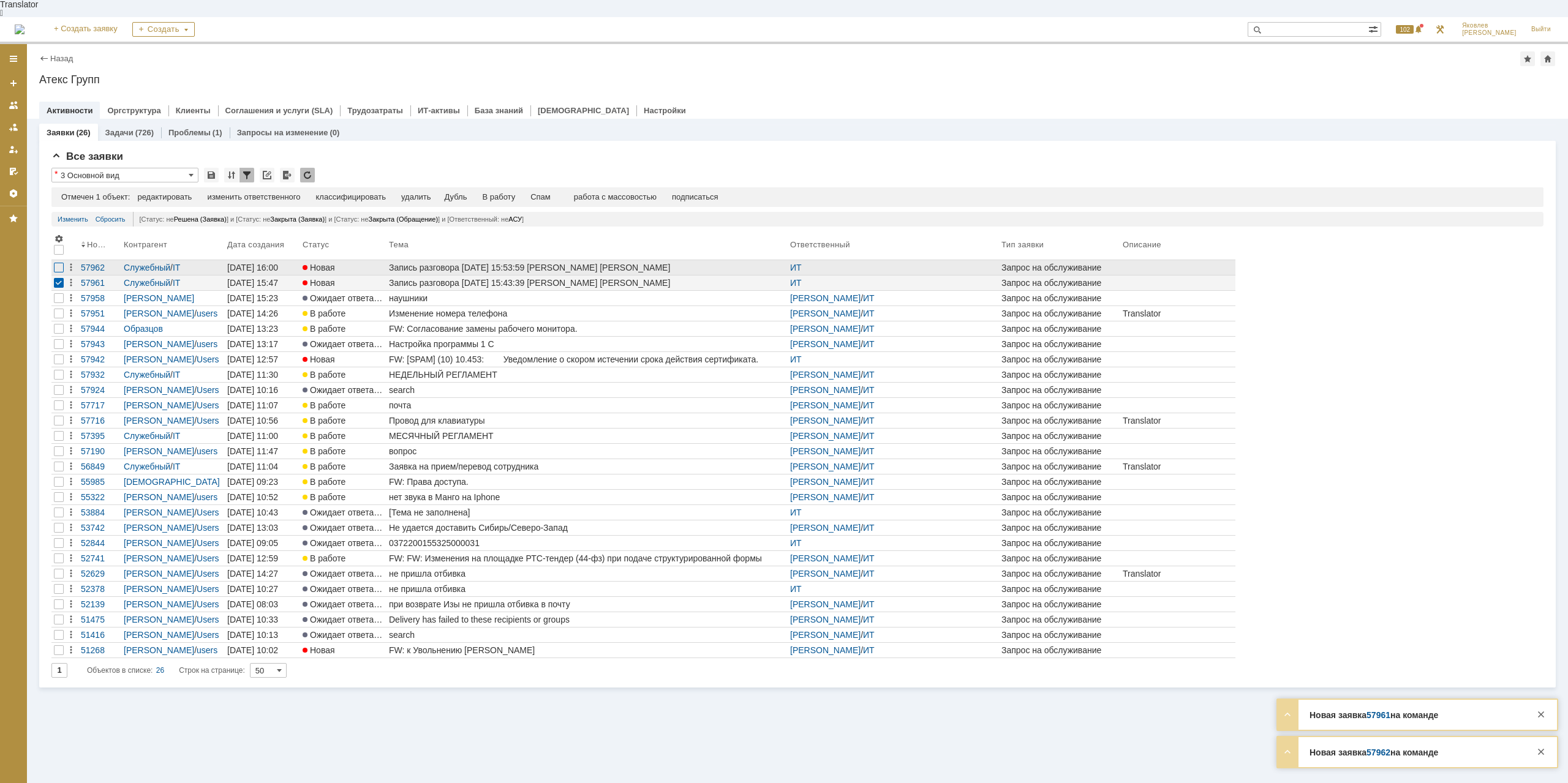
click at [57, 263] on div at bounding box center [59, 267] width 10 height 10
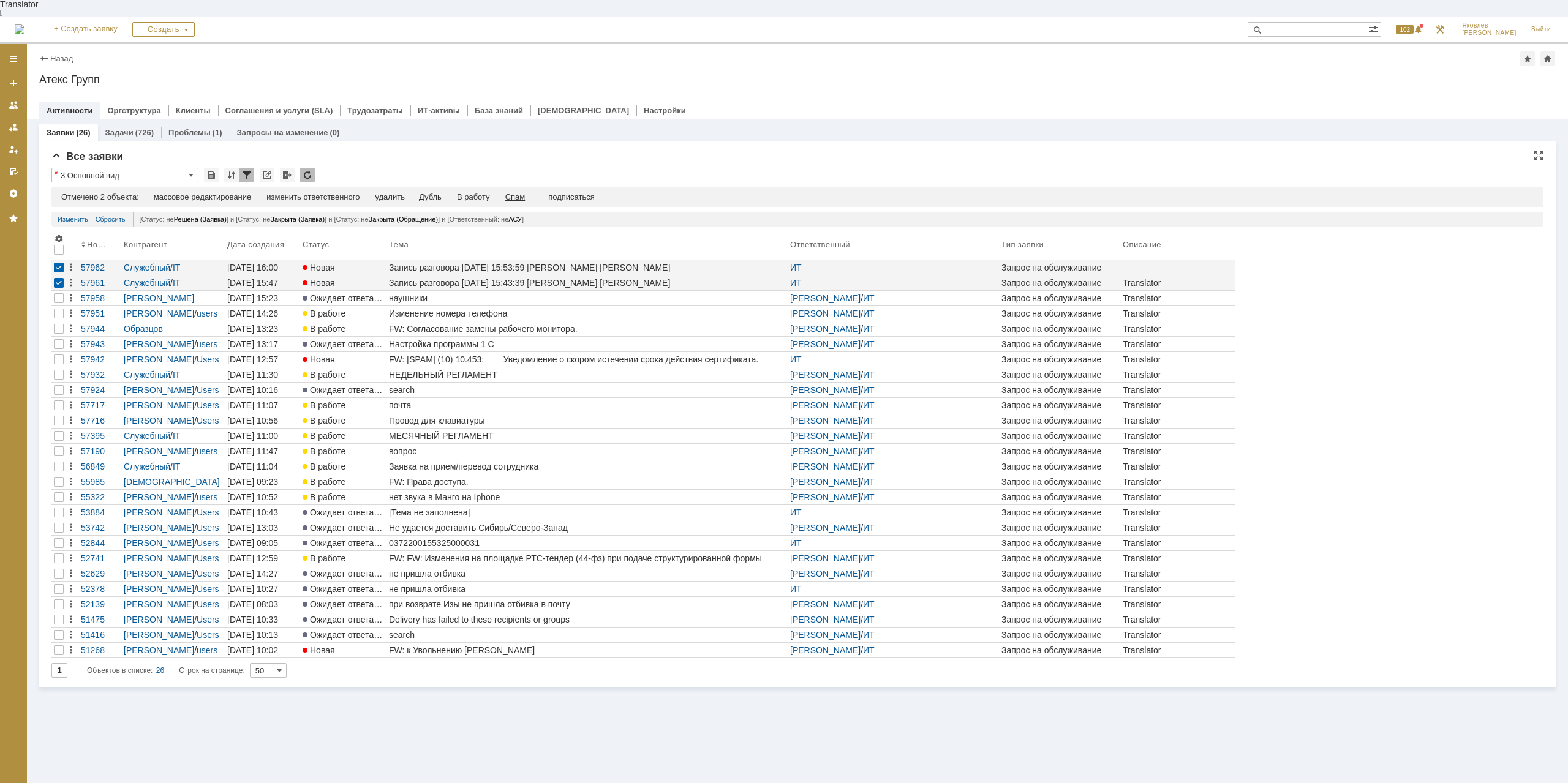
click at [519, 192] on div "Спам" at bounding box center [515, 197] width 20 height 10
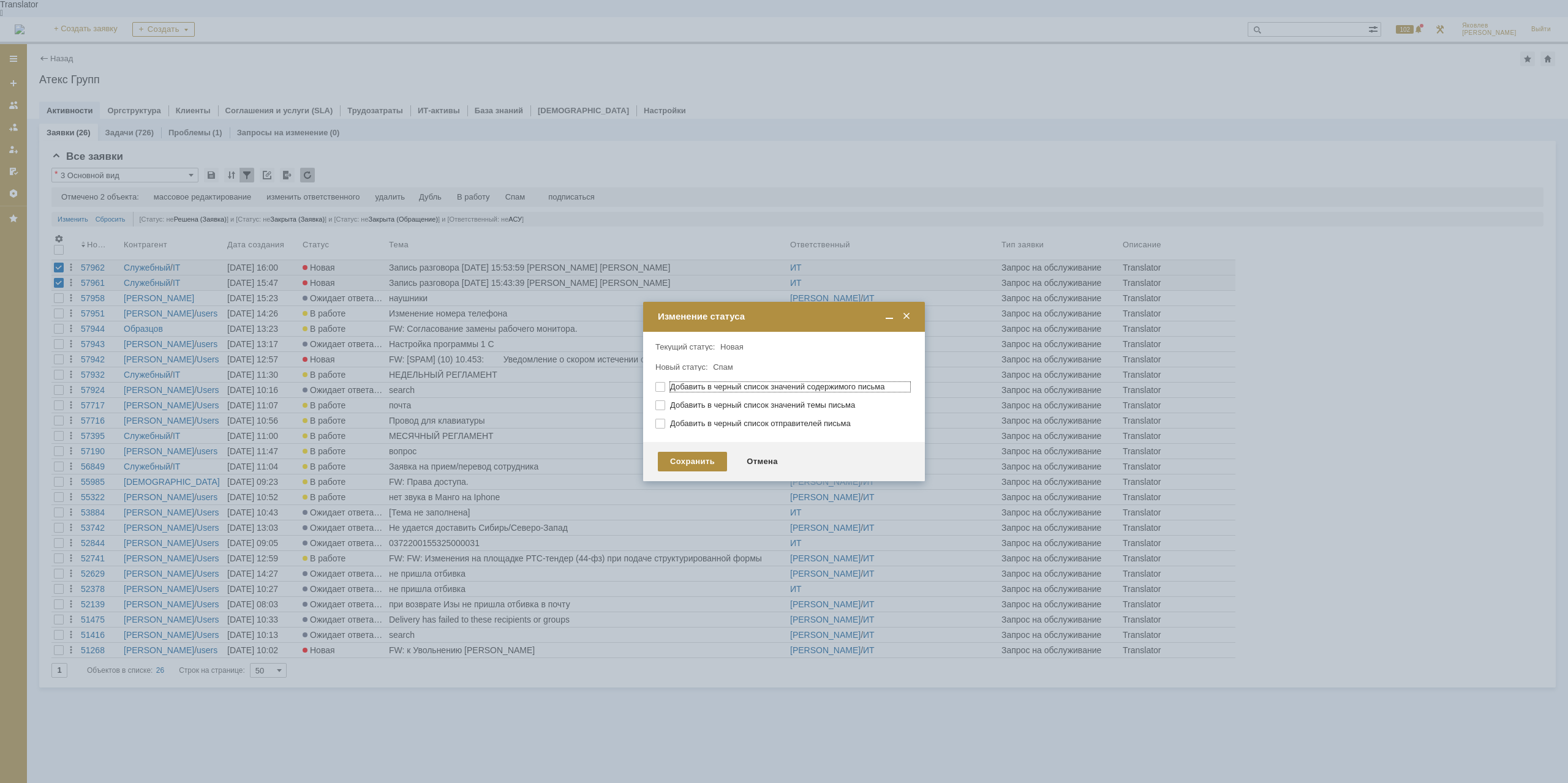
click at [704, 472] on div "Сохранить Отмена" at bounding box center [784, 461] width 282 height 40
click at [698, 464] on div "Сохранить" at bounding box center [693, 461] width 70 height 19
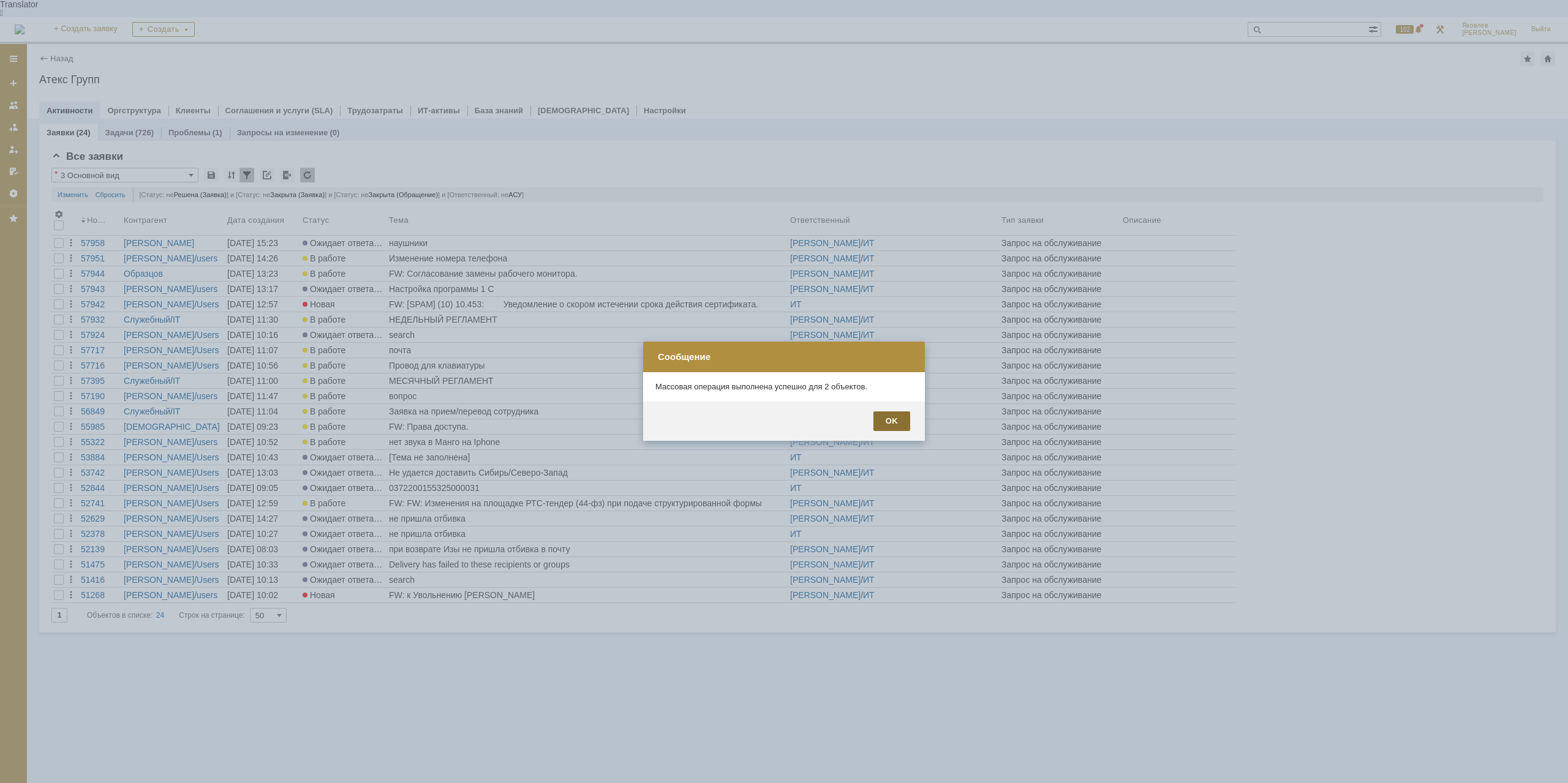
click at [902, 421] on div "OK" at bounding box center [891, 421] width 36 height 19
